Goal: Find specific page/section

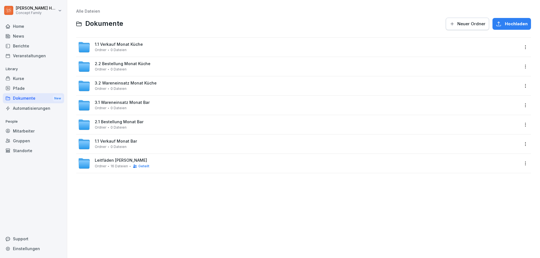
click at [21, 46] on div "Berichte" at bounding box center [33, 46] width 61 height 10
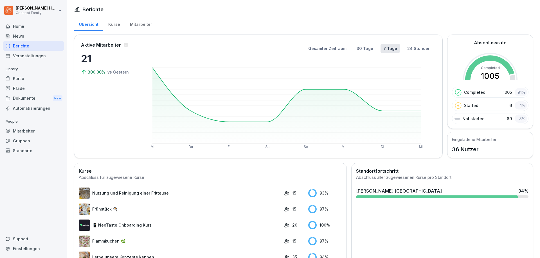
click at [133, 27] on div "Mitarbeiter" at bounding box center [141, 24] width 32 height 14
